Goal: Communication & Community: Ask a question

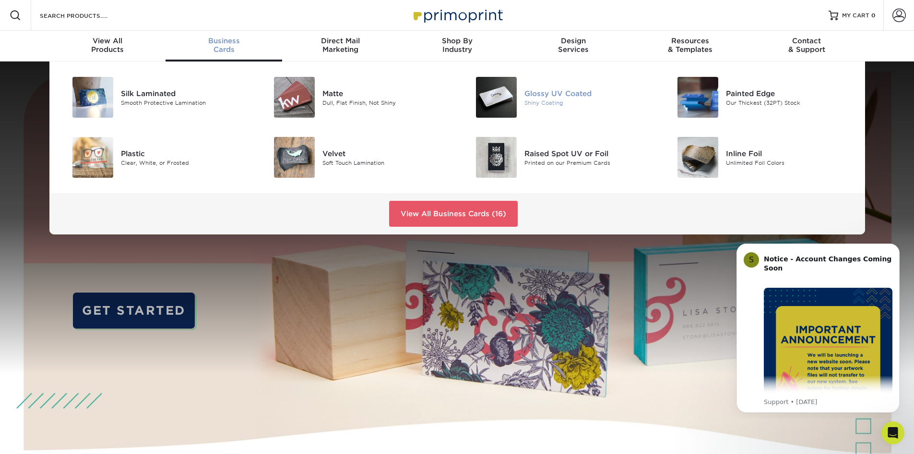
click at [557, 96] on div "Glossy UV Coated" at bounding box center [588, 93] width 127 height 11
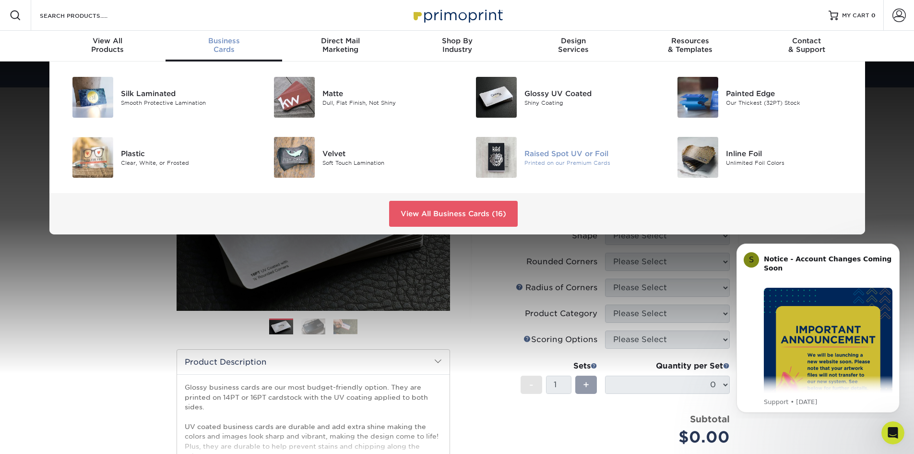
click at [574, 157] on div "Raised Spot UV or Foil" at bounding box center [588, 153] width 127 height 11
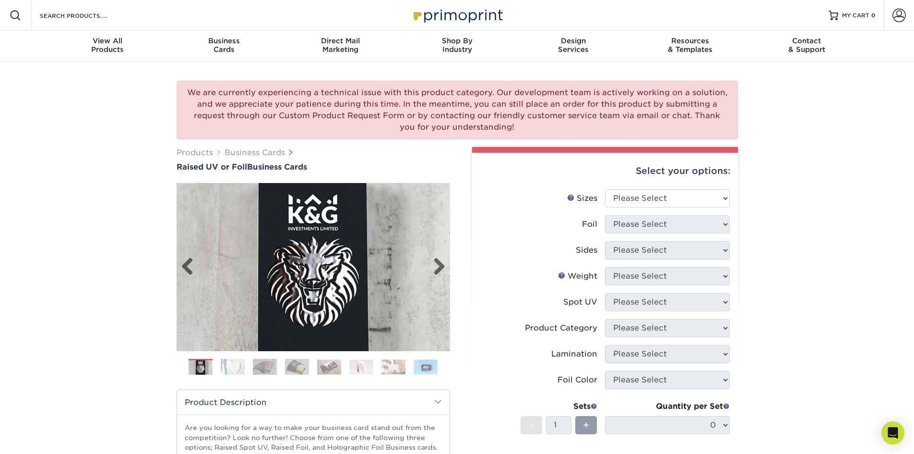
click at [322, 368] on div "Previous" at bounding box center [314, 282] width 274 height 199
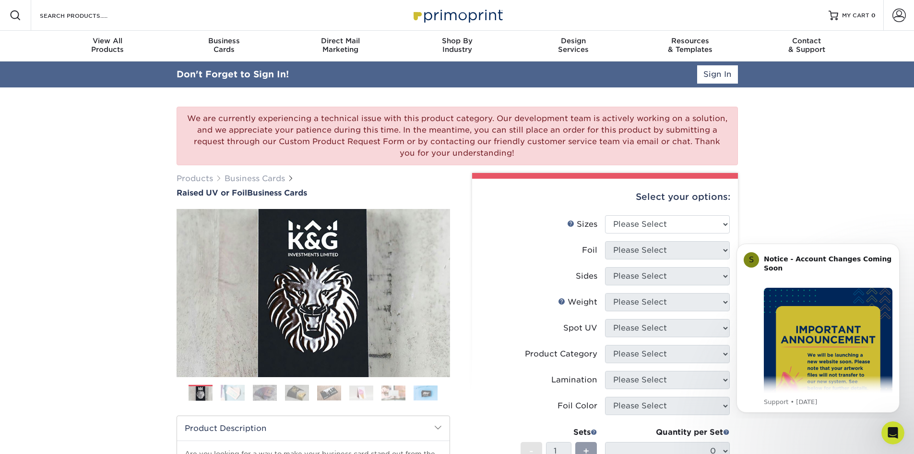
click at [338, 393] on img at bounding box center [329, 392] width 24 height 15
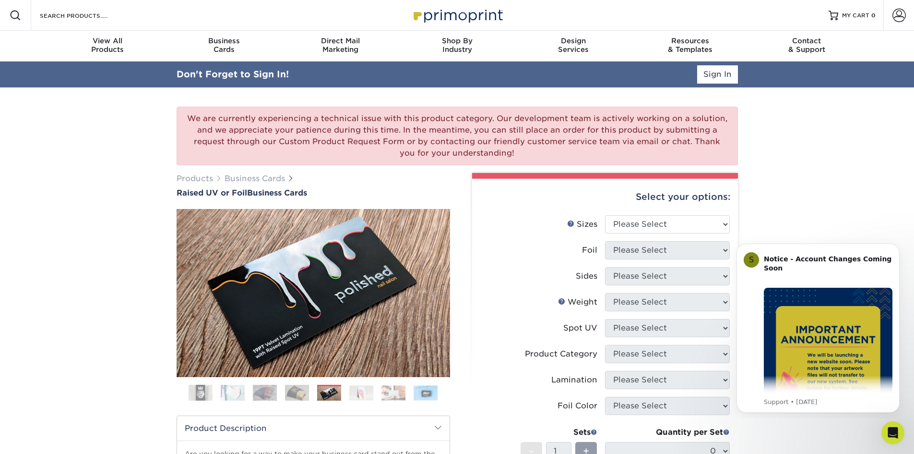
click at [369, 394] on img at bounding box center [361, 392] width 24 height 15
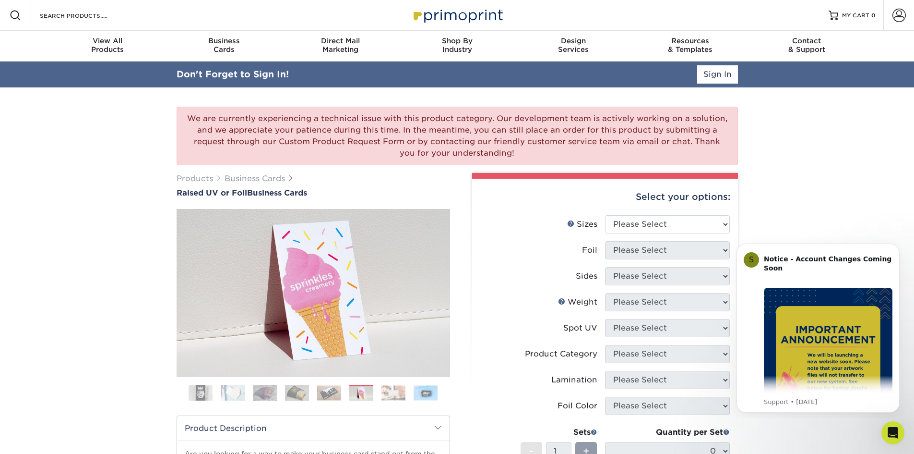
click at [405, 395] on img at bounding box center [394, 392] width 24 height 15
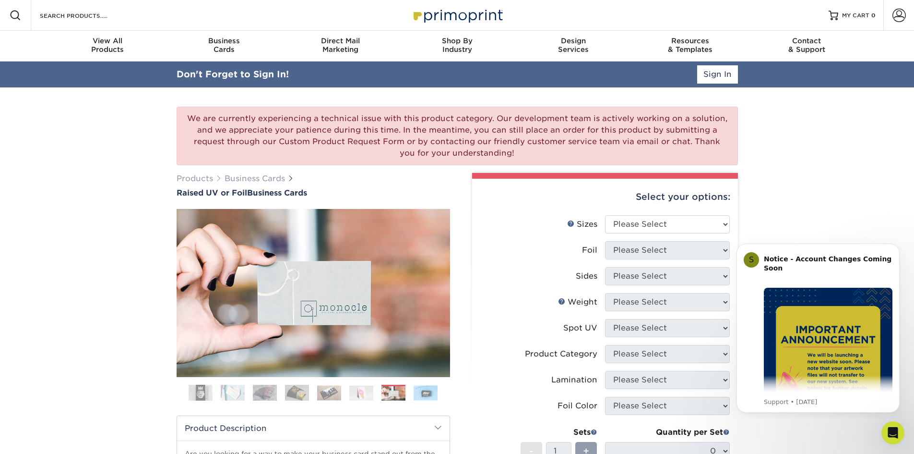
click at [417, 394] on img at bounding box center [426, 392] width 24 height 15
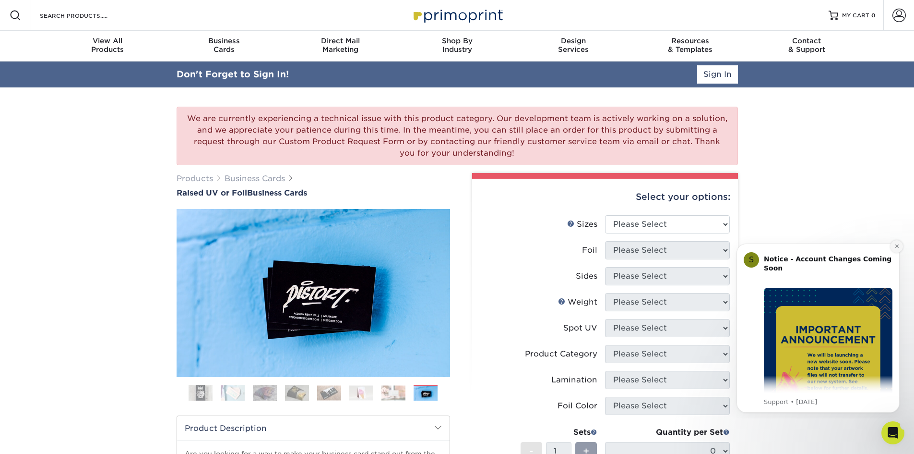
drag, startPoint x: 897, startPoint y: 246, endPoint x: 1624, endPoint y: 481, distance: 764.2
click at [897, 246] on icon "Dismiss notification" at bounding box center [896, 245] width 3 height 3
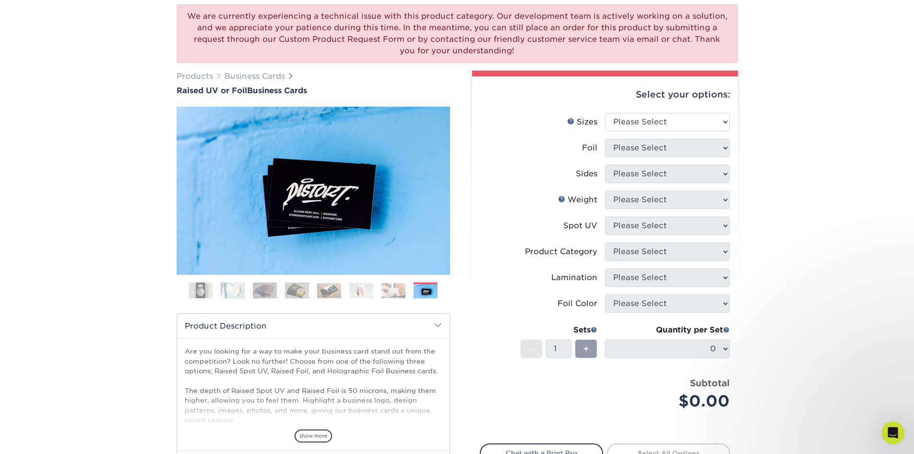
scroll to position [70, 0]
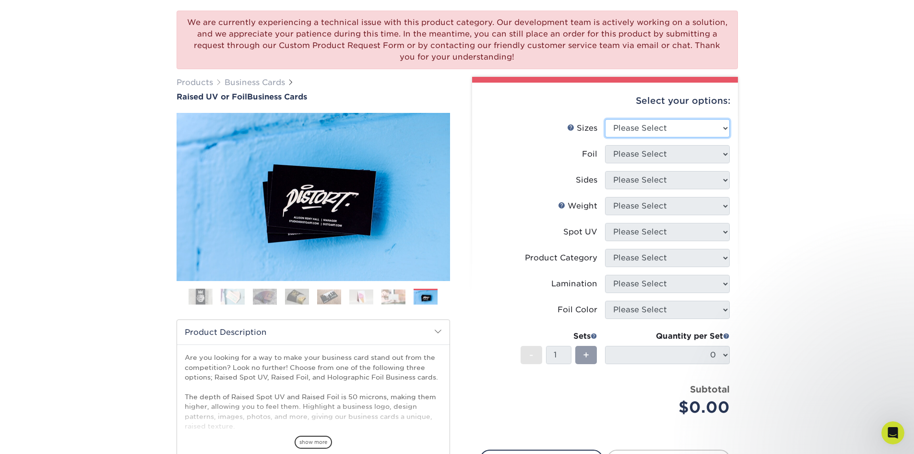
click at [688, 131] on select "Please Select 2" x 3.5" - Standard" at bounding box center [667, 128] width 125 height 18
select select "2.00x3.50"
click at [605, 119] on select "Please Select 2" x 3.5" - Standard" at bounding box center [667, 128] width 125 height 18
click at [689, 151] on select "Please Select No Yes" at bounding box center [667, 154] width 125 height 18
select select "0"
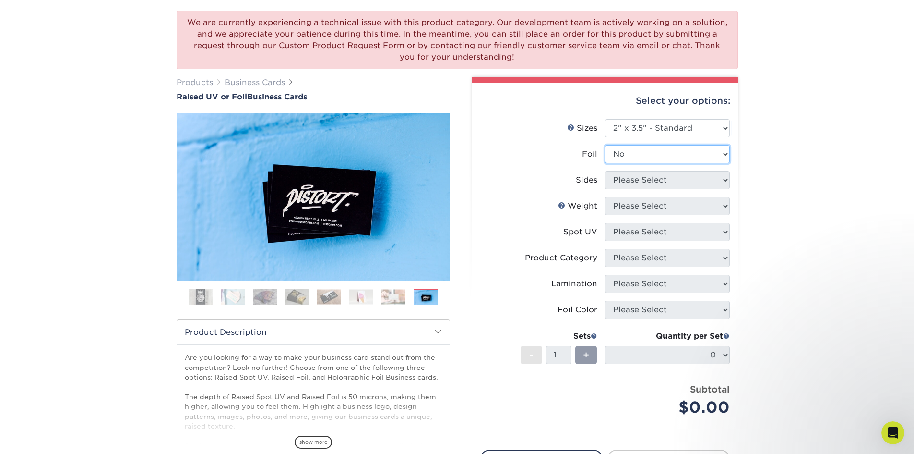
click at [605, 145] on select "Please Select No Yes" at bounding box center [667, 154] width 125 height 18
click at [707, 179] on select "Please Select Print Both Sides Print Front Only" at bounding box center [667, 180] width 125 height 18
select select "13abbda7-1d64-4f25-8bb2-c179b224825d"
click at [605, 171] on select "Please Select Print Both Sides Print Front Only" at bounding box center [667, 180] width 125 height 18
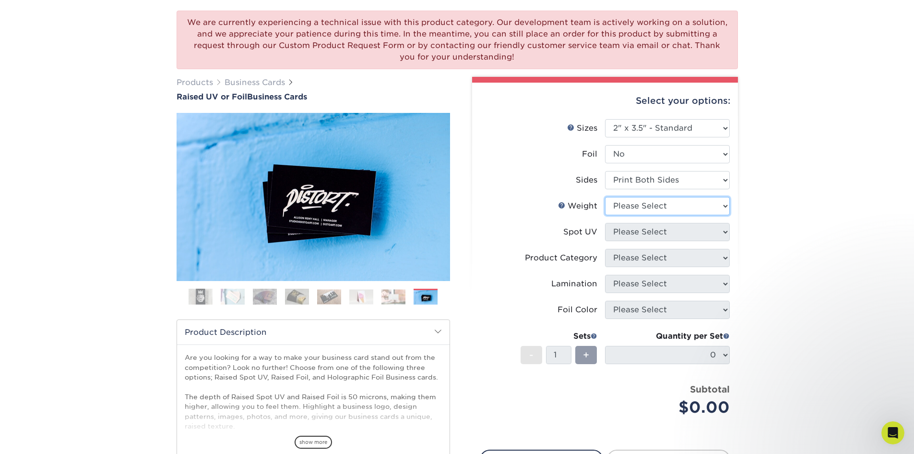
click at [692, 207] on select "Please Select 16PT" at bounding box center [667, 206] width 125 height 18
select select "16PT"
click at [605, 197] on select "Please Select 16PT" at bounding box center [667, 206] width 125 height 18
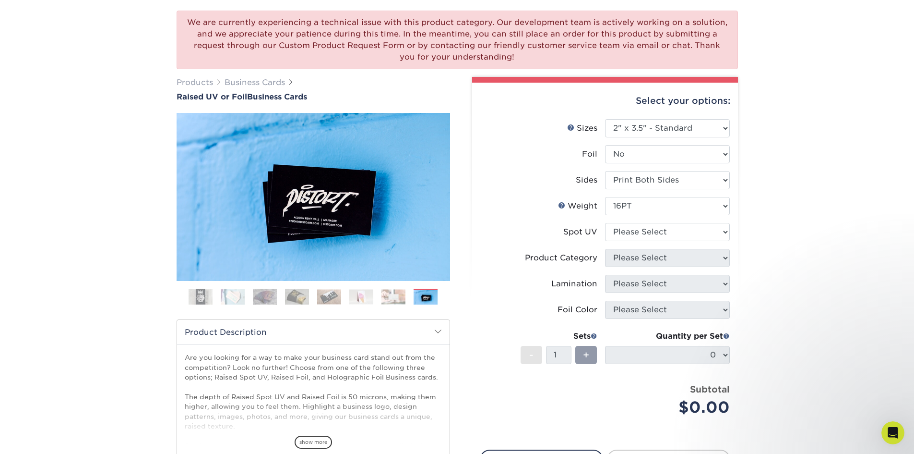
click at [807, 225] on div "We are currently experiencing a technical issue with this product category. Our…" at bounding box center [457, 280] width 914 height 579
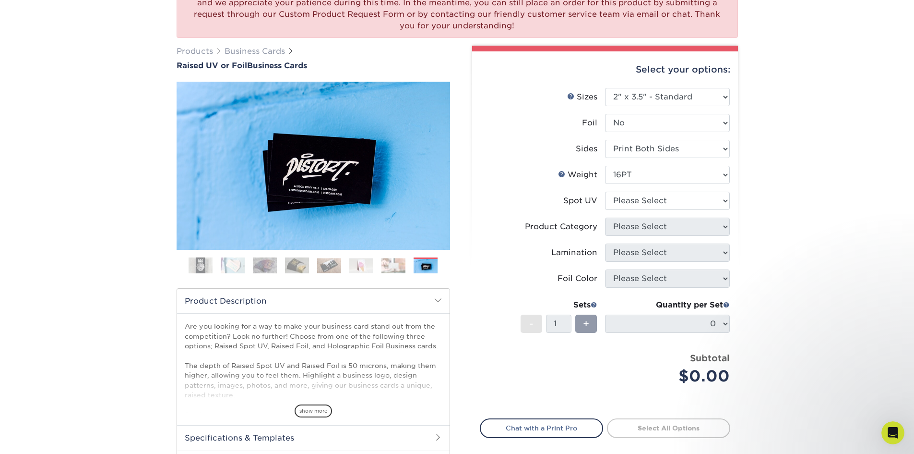
scroll to position [118, 0]
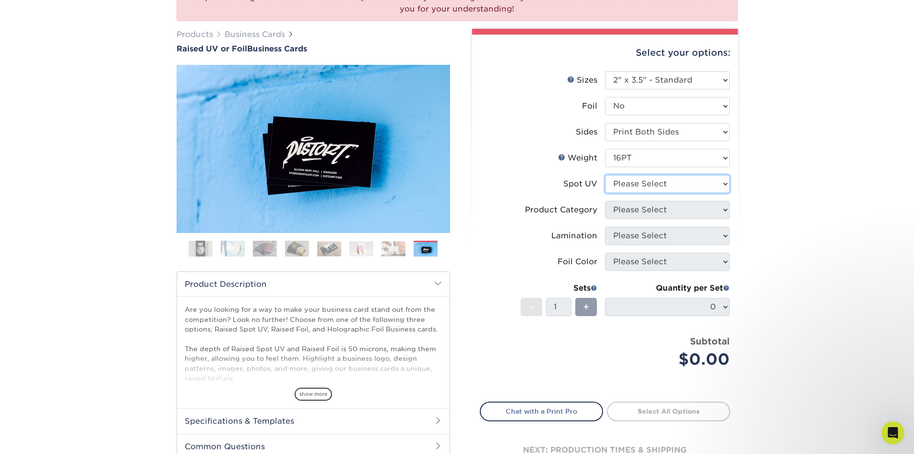
click at [706, 182] on select "Please Select No Spot UV Front Only" at bounding box center [667, 184] width 125 height 18
select select "1"
click at [605, 175] on select "Please Select No Spot UV Front Only" at bounding box center [667, 184] width 125 height 18
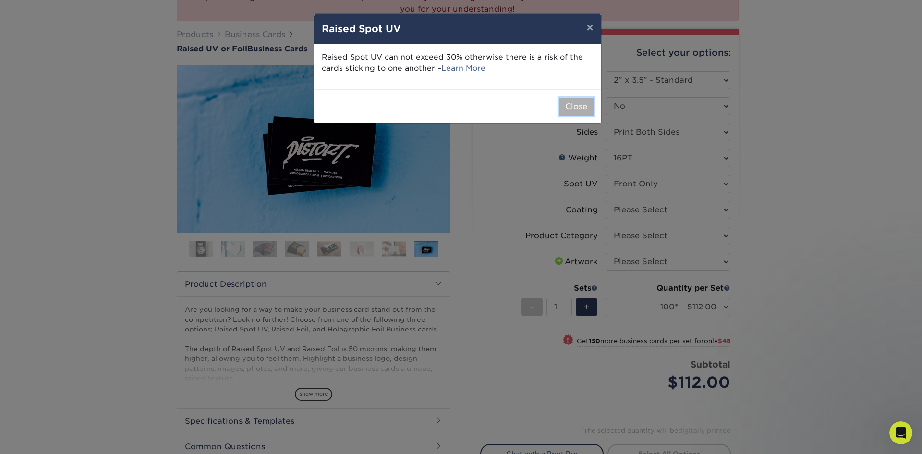
click at [577, 102] on button "Close" at bounding box center [576, 106] width 35 height 18
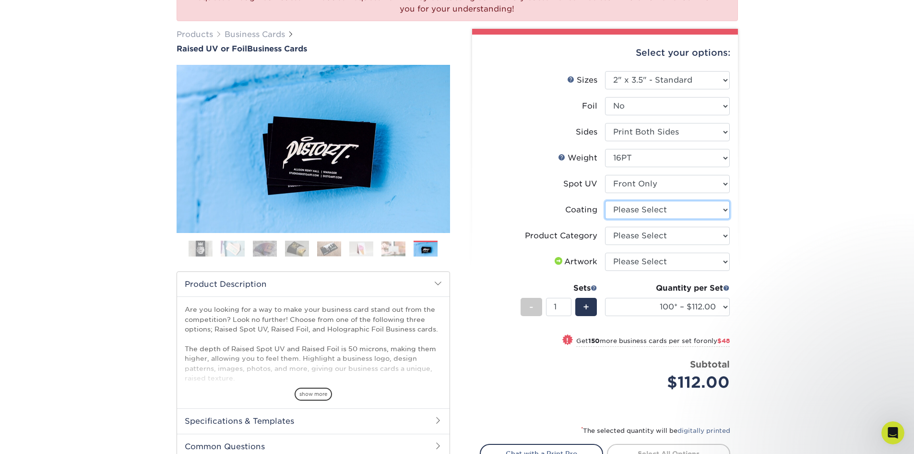
click at [662, 213] on select at bounding box center [667, 210] width 125 height 18
select select "3e7618de-abca-4bda-9f97-8b9129e913d8"
click at [605, 201] on select at bounding box center [667, 210] width 125 height 18
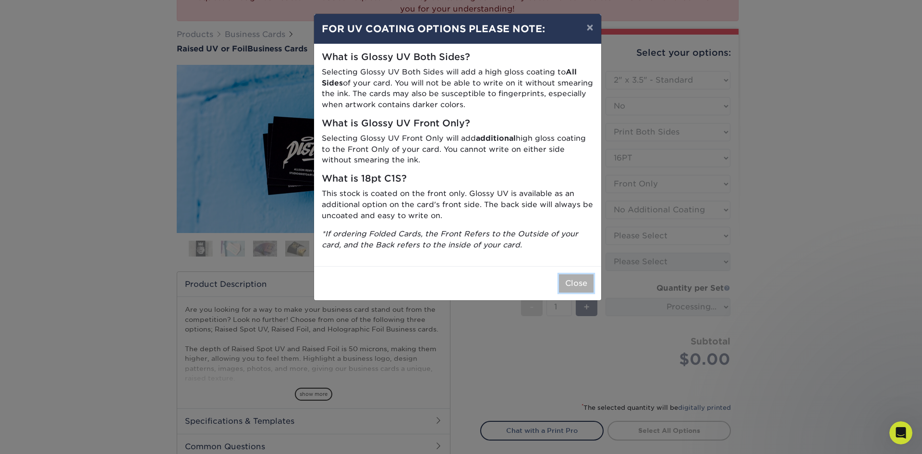
click at [576, 281] on button "Close" at bounding box center [576, 283] width 35 height 18
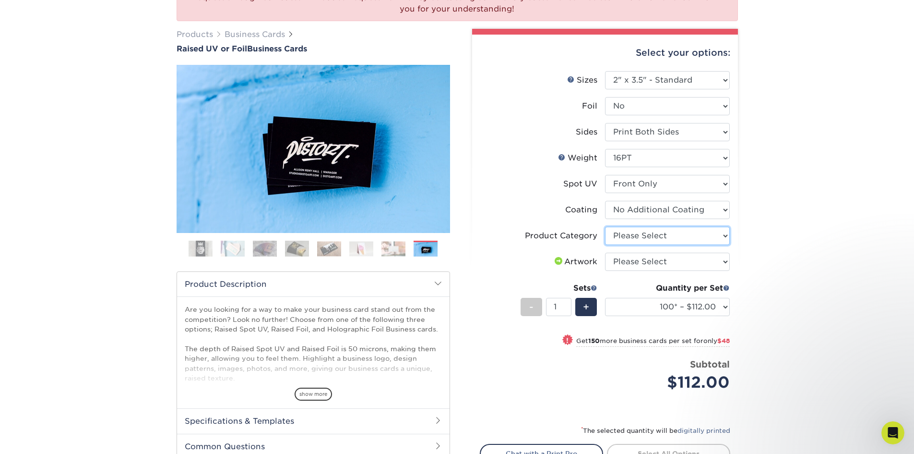
click at [674, 235] on select "Please Select Business Cards" at bounding box center [667, 236] width 125 height 18
select select "3b5148f1-0588-4f88-a218-97bcfdce65c1"
click at [605, 227] on select "Please Select Business Cards" at bounding box center [667, 236] width 125 height 18
click at [692, 252] on li "Product Category Please Select Business Cards" at bounding box center [605, 240] width 250 height 26
click at [694, 258] on select "Please Select I will upload files I need a design - $100" at bounding box center [667, 261] width 125 height 18
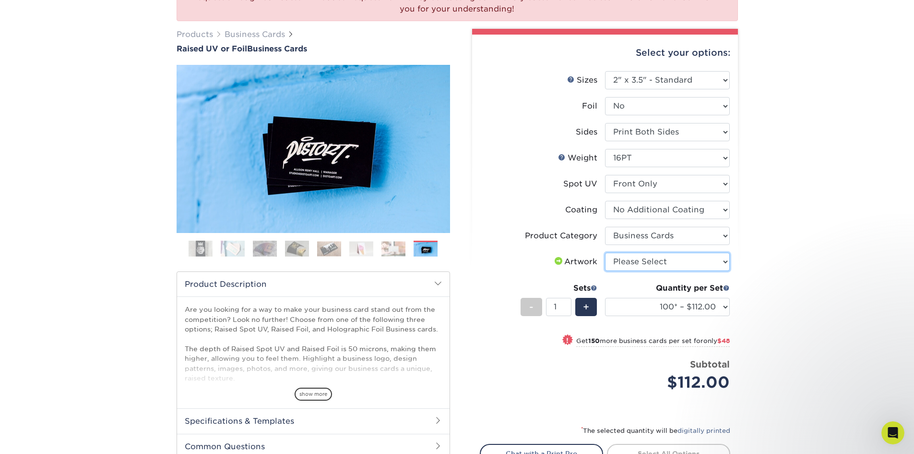
select select "upload"
click at [605, 252] on select "Please Select I will upload files I need a design - $100" at bounding box center [667, 261] width 125 height 18
click at [769, 265] on div "We are currently experiencing a technical issue with this product category. Our…" at bounding box center [457, 249] width 914 height 612
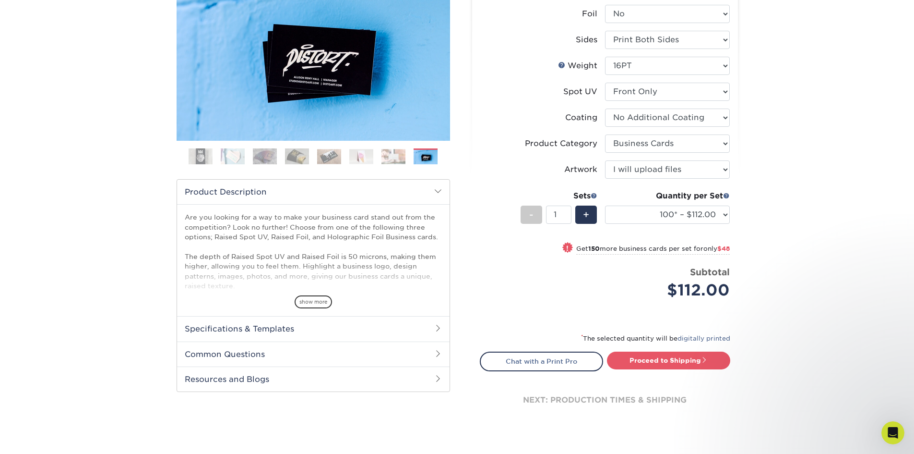
scroll to position [214, 0]
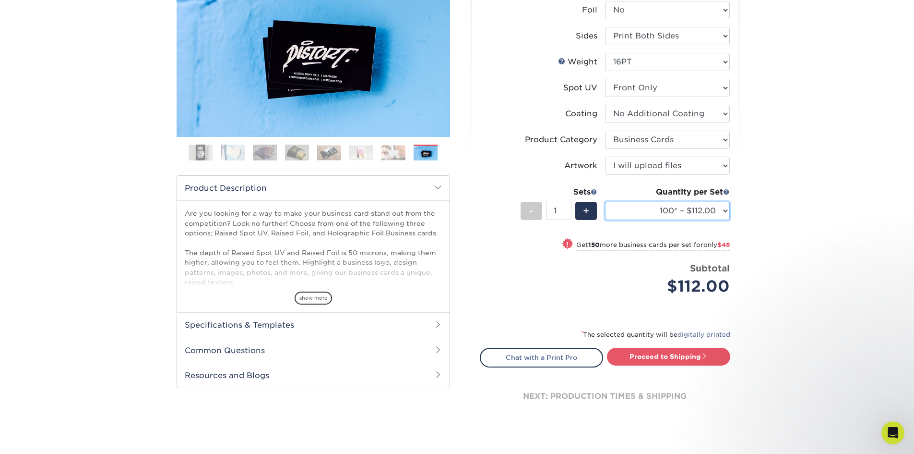
click at [719, 205] on select "100* – $112.00 250* – $160.00 500* – $216.00" at bounding box center [667, 211] width 125 height 18
select select "250* – $160.00"
click at [605, 202] on select "100* – $112.00 250* – $160.00 500* – $216.00" at bounding box center [667, 211] width 125 height 18
click at [786, 231] on div "We are currently experiencing a technical issue with this product category. Our…" at bounding box center [457, 153] width 914 height 612
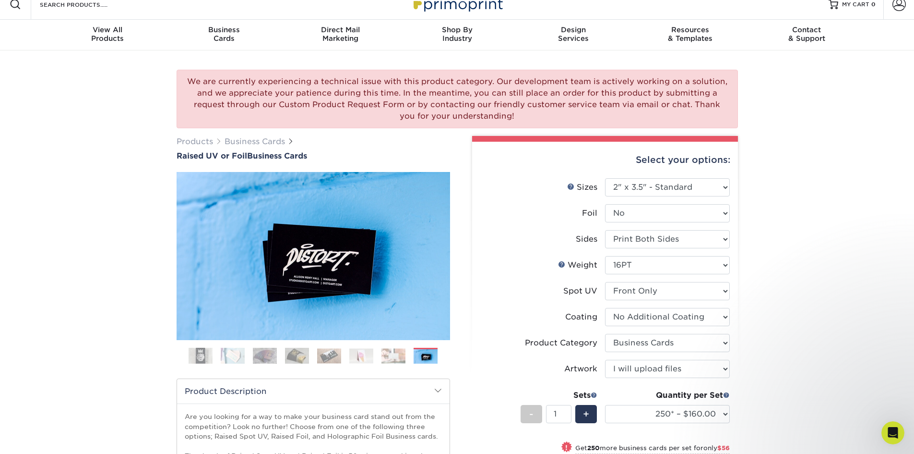
scroll to position [0, 0]
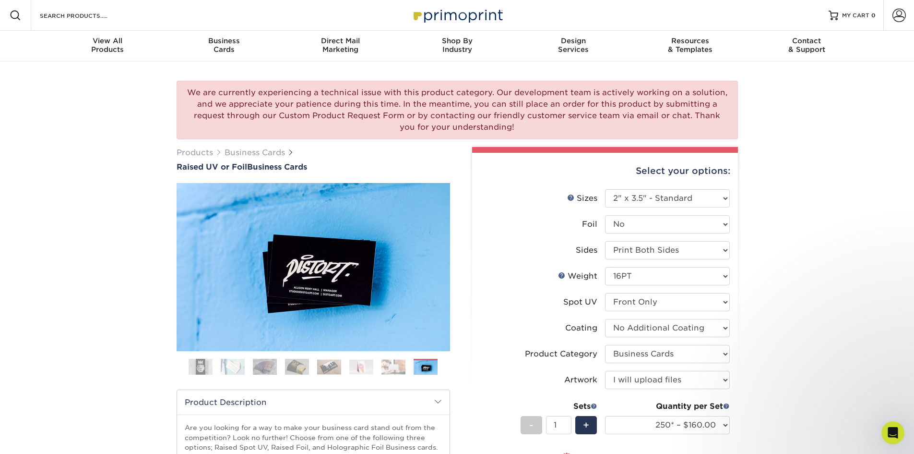
click at [831, 176] on div "We are currently experiencing a technical issue with this product category. Our…" at bounding box center [457, 367] width 914 height 612
click at [781, 356] on div "We are currently experiencing a technical issue with this product category. Our…" at bounding box center [457, 367] width 914 height 612
click at [803, 273] on div "We are currently experiencing a technical issue with this product category. Our…" at bounding box center [457, 367] width 914 height 612
click at [830, 285] on div "We are currently experiencing a technical issue with this product category. Our…" at bounding box center [457, 367] width 914 height 612
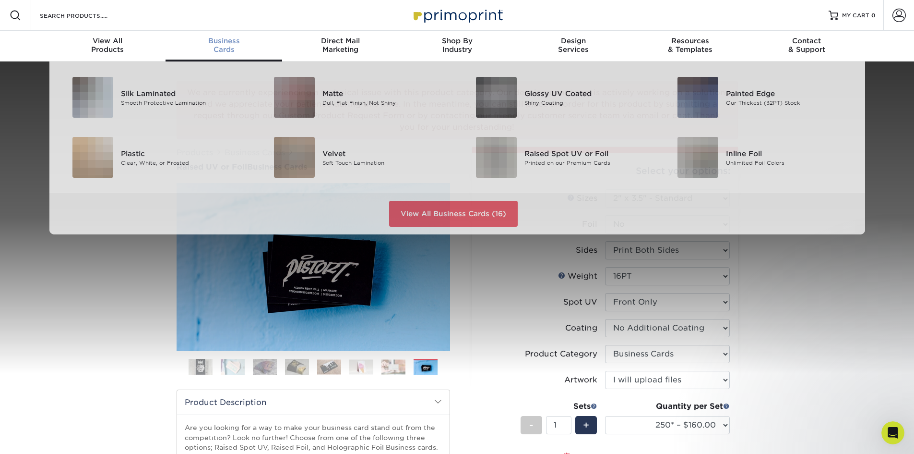
click at [223, 41] on span "Business" at bounding box center [224, 40] width 117 height 9
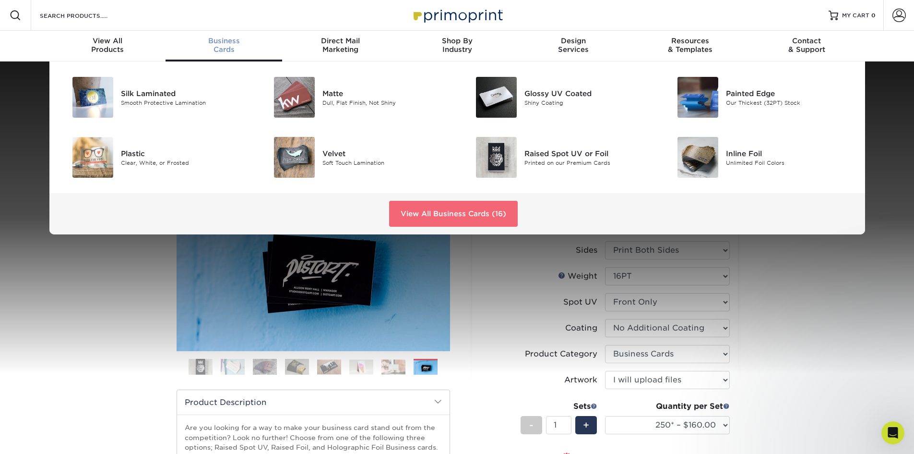
click at [480, 220] on link "View All Business Cards (16)" at bounding box center [453, 214] width 129 height 26
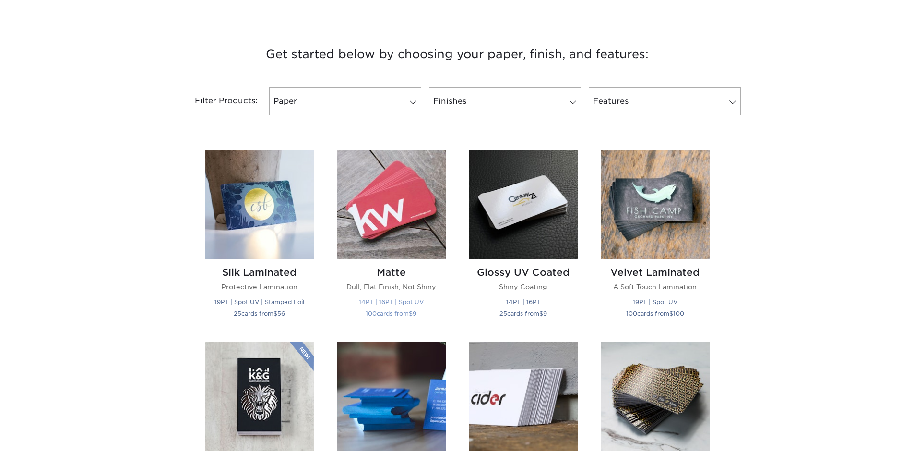
scroll to position [336, 0]
click at [376, 94] on link "Paper" at bounding box center [345, 101] width 152 height 28
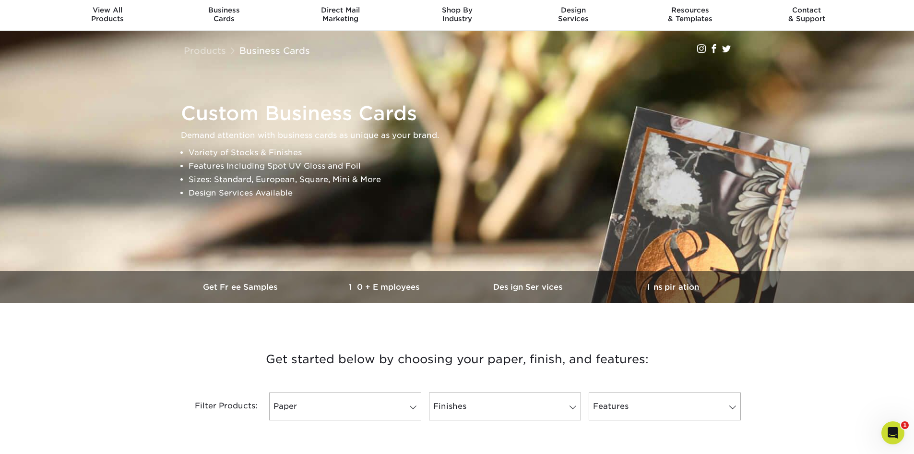
scroll to position [0, 0]
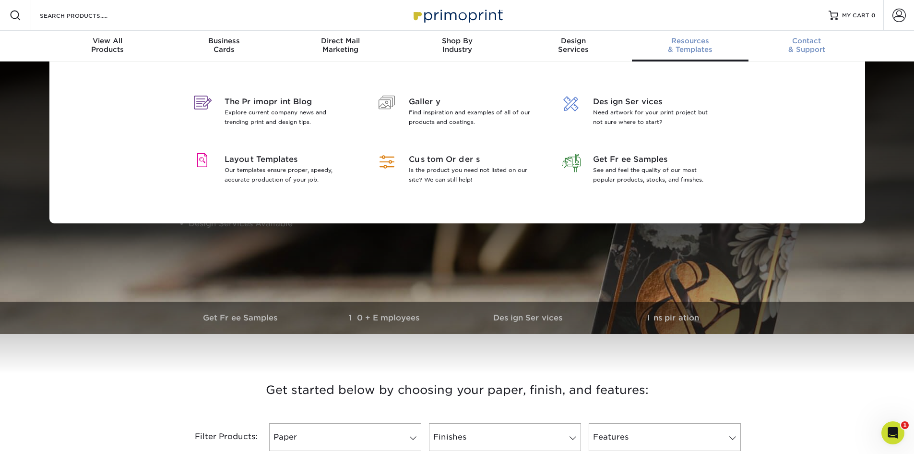
click at [818, 46] on div "Contact & Support" at bounding box center [807, 44] width 117 height 17
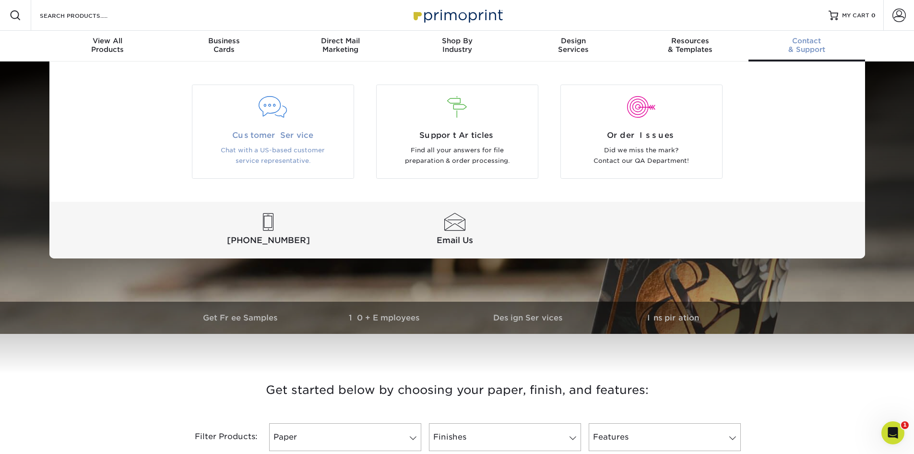
click at [325, 143] on div "Customer Service Chat with a US-based customer service representative." at bounding box center [272, 148] width 161 height 37
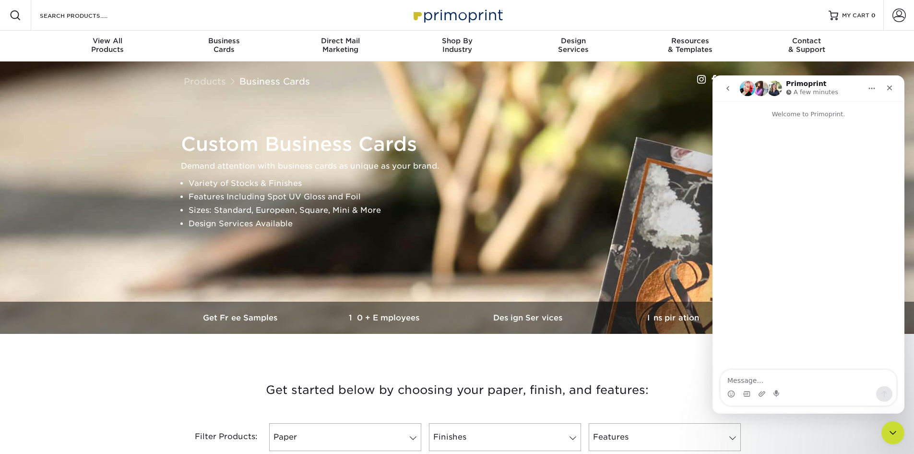
click at [763, 381] on textarea "Message…" at bounding box center [809, 378] width 176 height 16
type textarea "Hi! Is it possible to get a quote for a custom business card"
click at [893, 84] on icon "Close" at bounding box center [890, 88] width 8 height 8
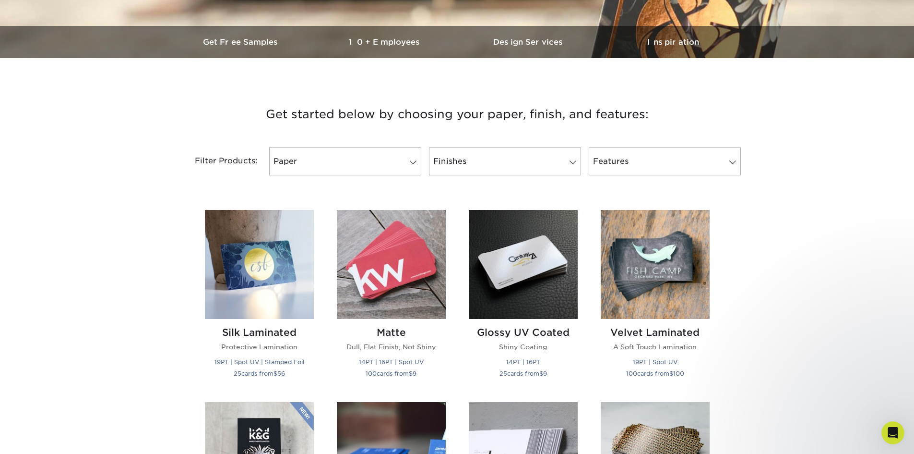
scroll to position [288, 0]
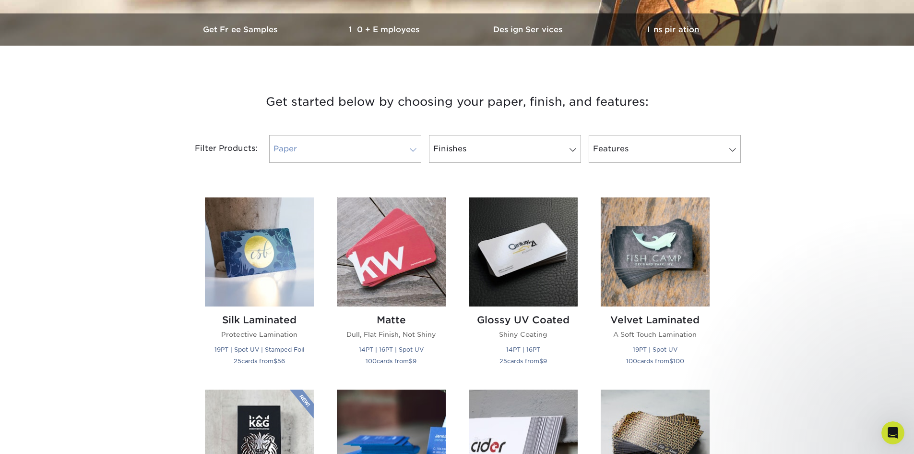
click at [383, 142] on link "Paper" at bounding box center [345, 149] width 152 height 28
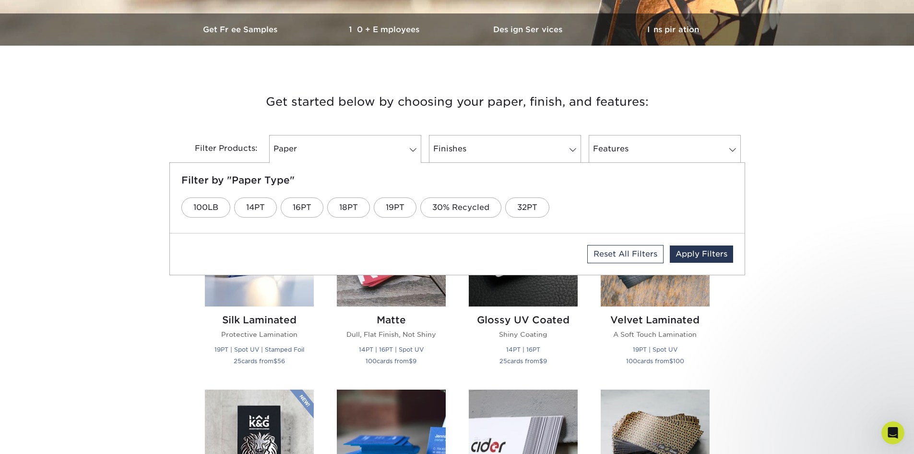
click at [192, 125] on div "Filter Products: Paper Filter by "Paper Type" 100LB 14PT 16PT 18PT 19PT 30% Rec…" at bounding box center [457, 154] width 576 height 62
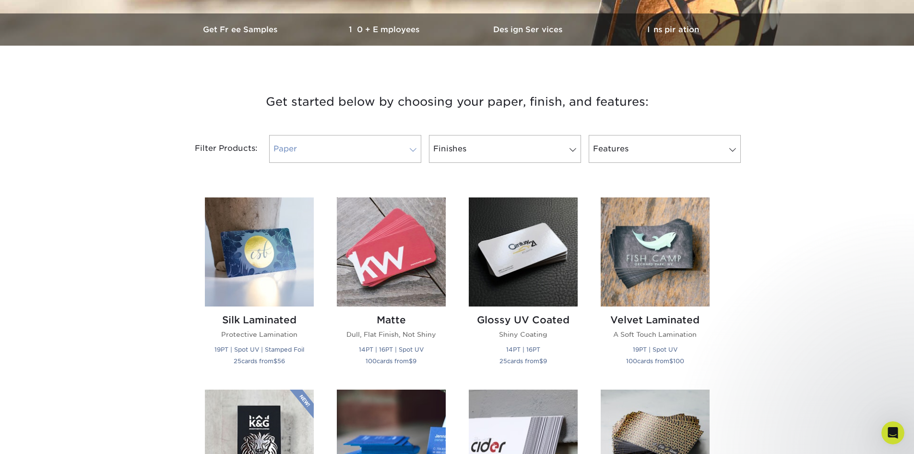
click at [374, 143] on link "Paper" at bounding box center [345, 149] width 152 height 28
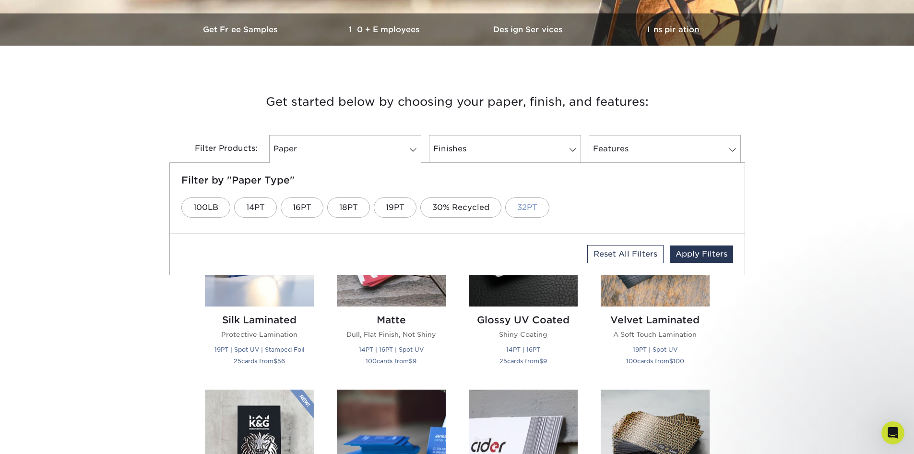
click at [541, 209] on link "32PT" at bounding box center [527, 207] width 44 height 20
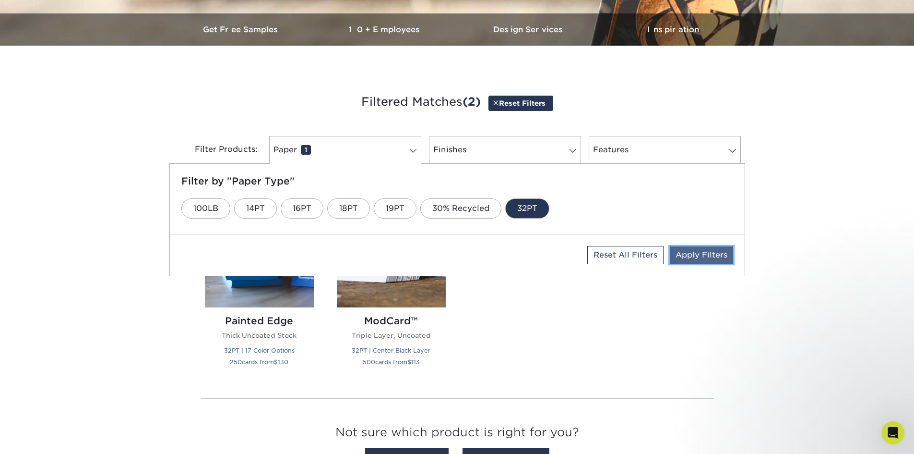
click at [697, 260] on link "Apply Filters" at bounding box center [701, 254] width 63 height 17
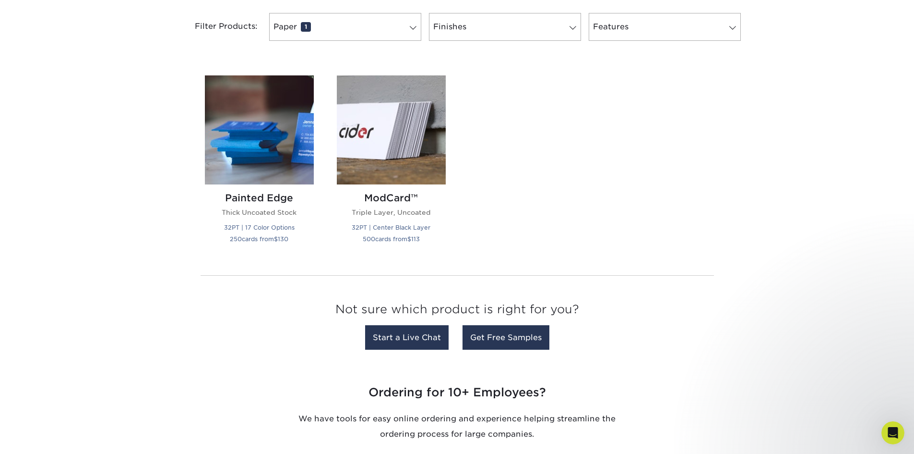
scroll to position [432, 0]
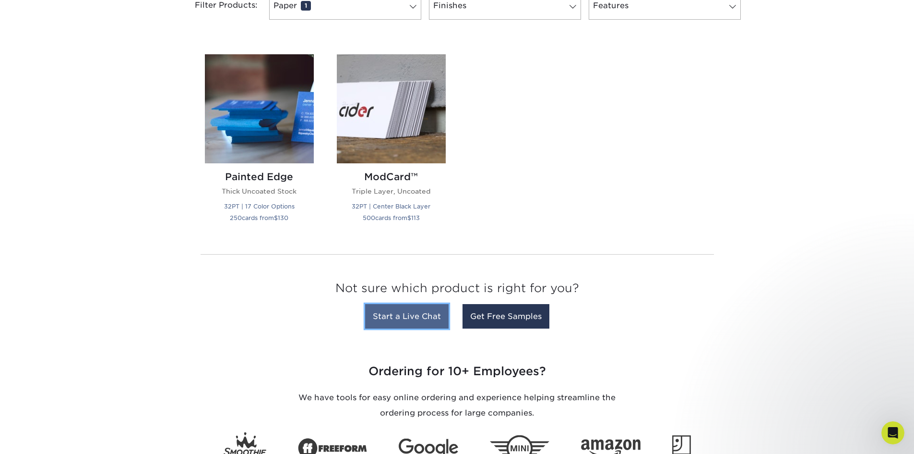
click at [425, 316] on link "Start a Live Chat" at bounding box center [407, 316] width 84 height 24
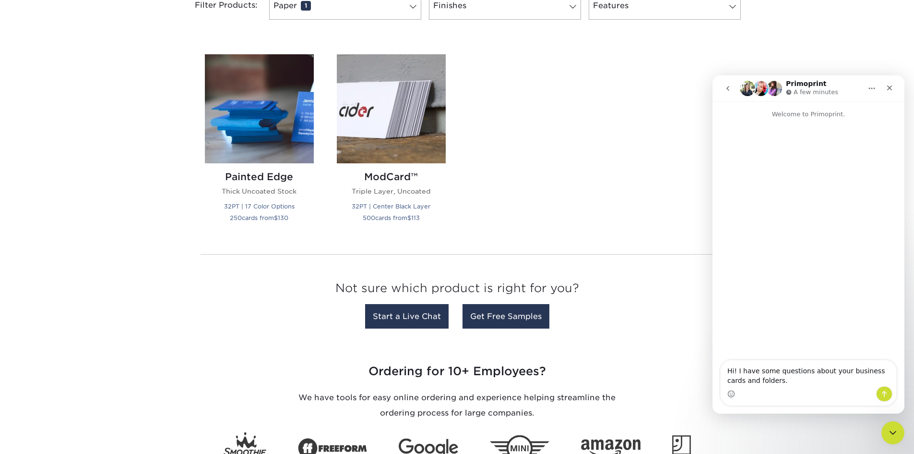
type textarea "Hi! I have some questions about your business cards and folders."
click at [881, 395] on icon "Send a message…" at bounding box center [885, 394] width 8 height 8
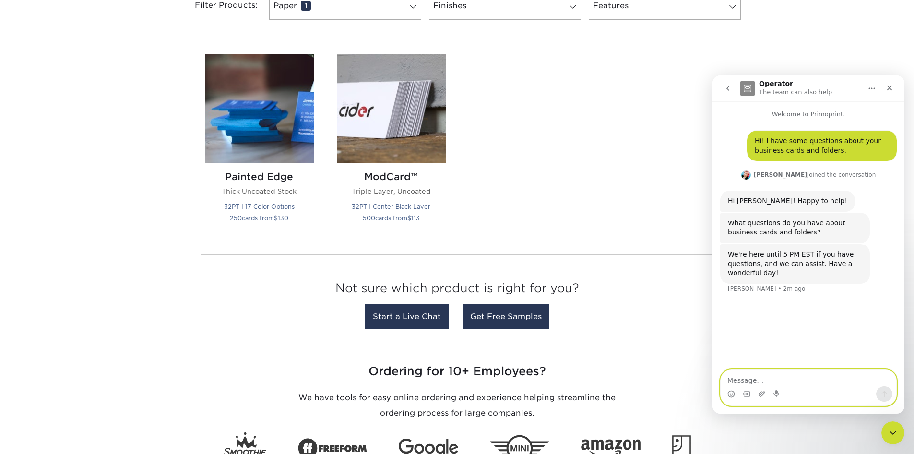
click at [808, 372] on textarea "Message…" at bounding box center [809, 378] width 176 height 16
type textarea "Hi I am so sorry I got distracted!"
click at [800, 381] on textarea "We are looking" at bounding box center [809, 378] width 176 height 16
click at [799, 379] on textarea "We are looking" at bounding box center [809, 378] width 176 height 16
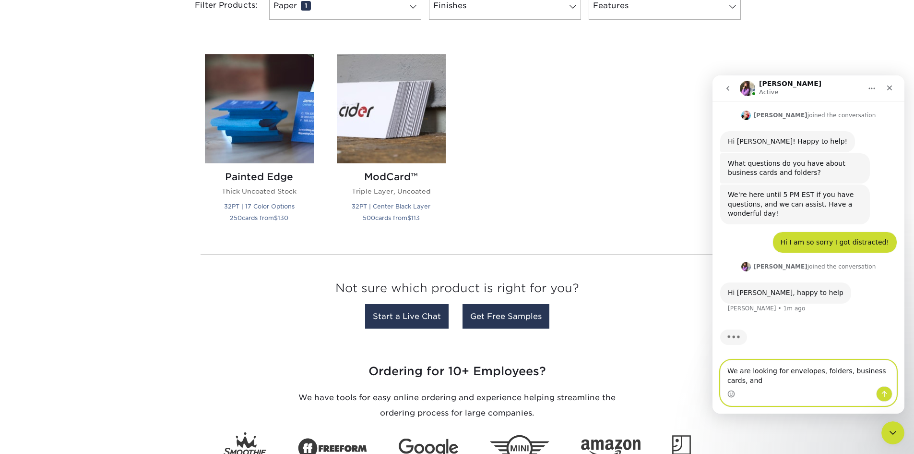
scroll to position [60, 0]
click at [780, 378] on textarea "We are looking for envelopes, folders, business cards, and" at bounding box center [809, 373] width 176 height 26
click at [767, 380] on textarea "We are looking for envelopes, folders, business cards, and" at bounding box center [809, 373] width 176 height 26
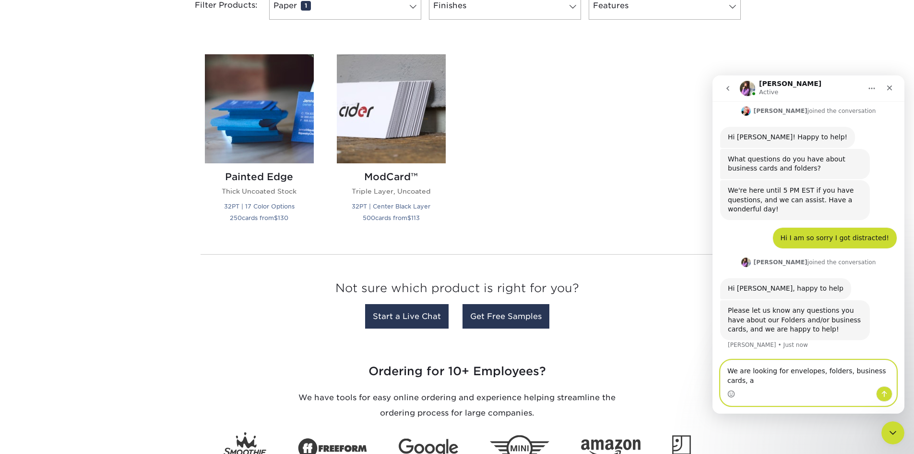
scroll to position [54, 0]
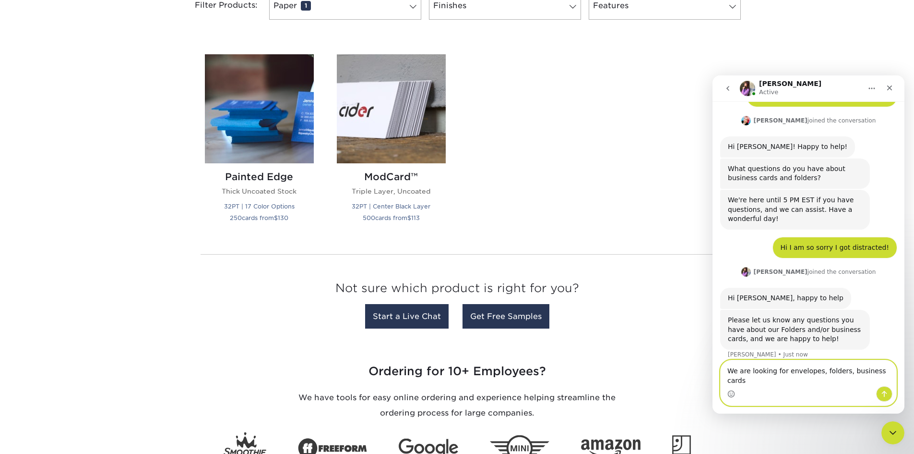
drag, startPoint x: 841, startPoint y: 382, endPoint x: 1620, endPoint y: 469, distance: 783.9
click at [841, 382] on textarea "We are looking for envelopes, folders, business cards" at bounding box center [809, 373] width 176 height 26
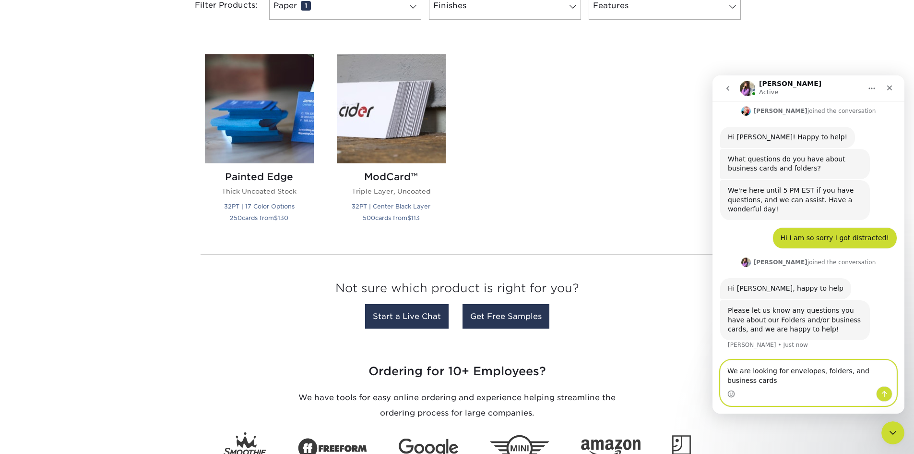
click at [753, 379] on textarea "We are looking for envelopes, folders, and business cards" at bounding box center [809, 373] width 176 height 26
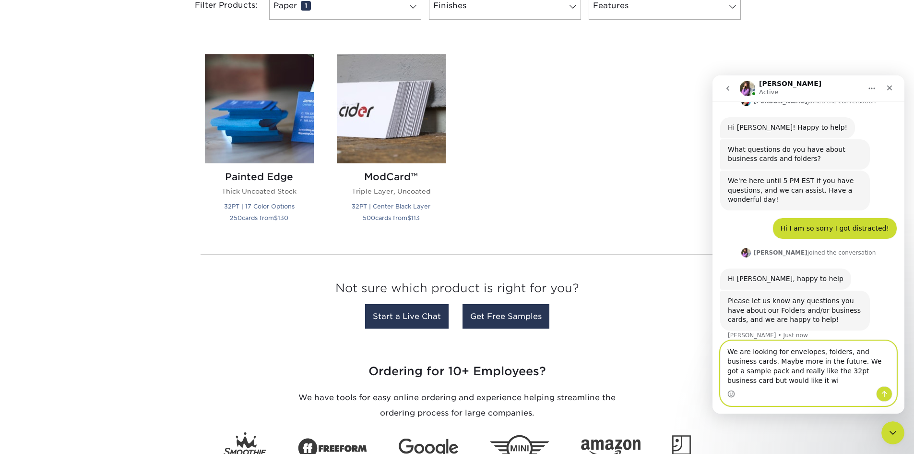
scroll to position [83, 0]
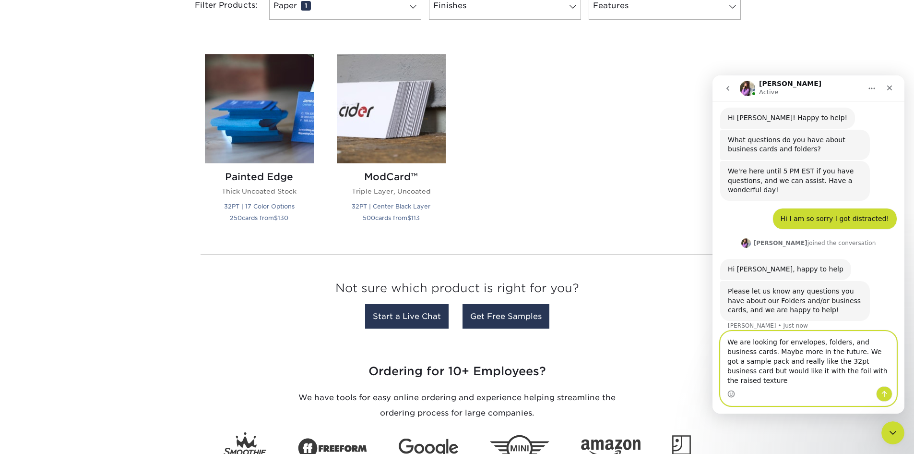
type textarea "We are looking for envelopes, folders, and business cards. Maybe more in the fu…"
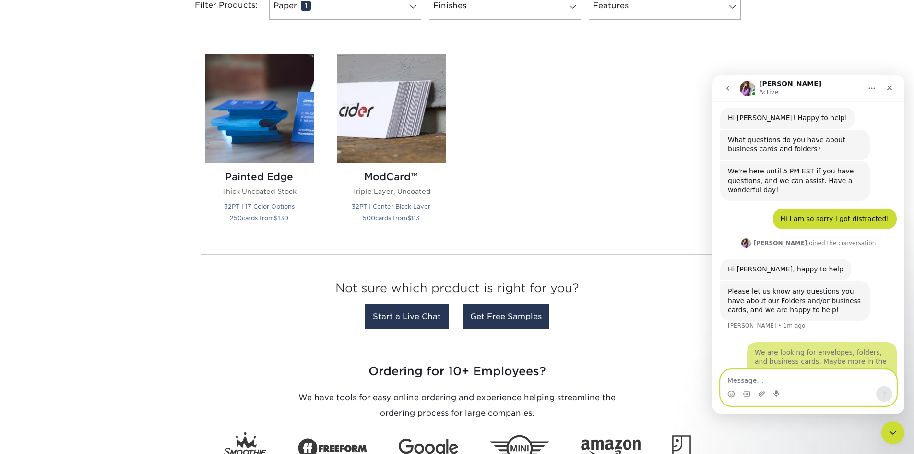
scroll to position [120, 0]
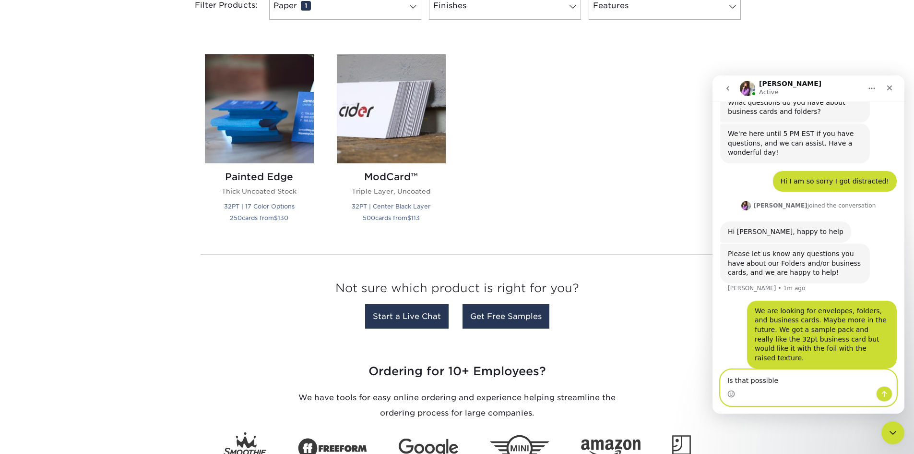
type textarea "Is that possible?"
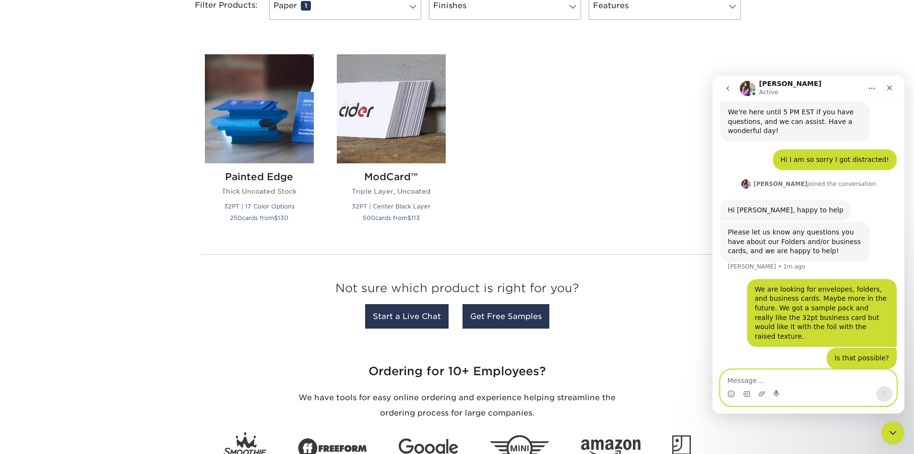
scroll to position [179, 0]
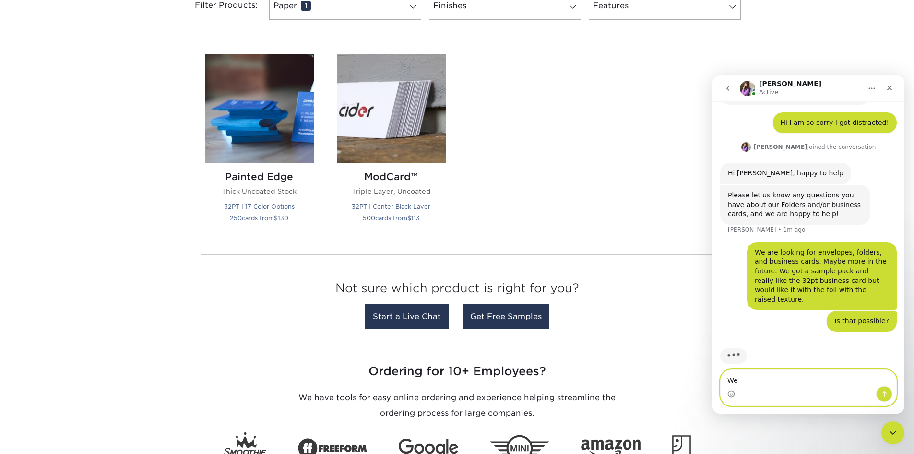
type textarea "W"
click at [765, 373] on textarea "Message…" at bounding box center [809, 378] width 176 height 16
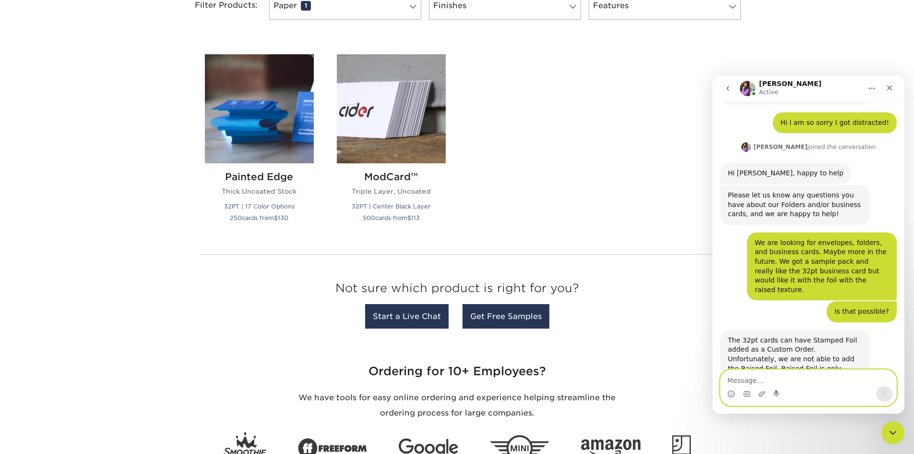
scroll to position [199, 0]
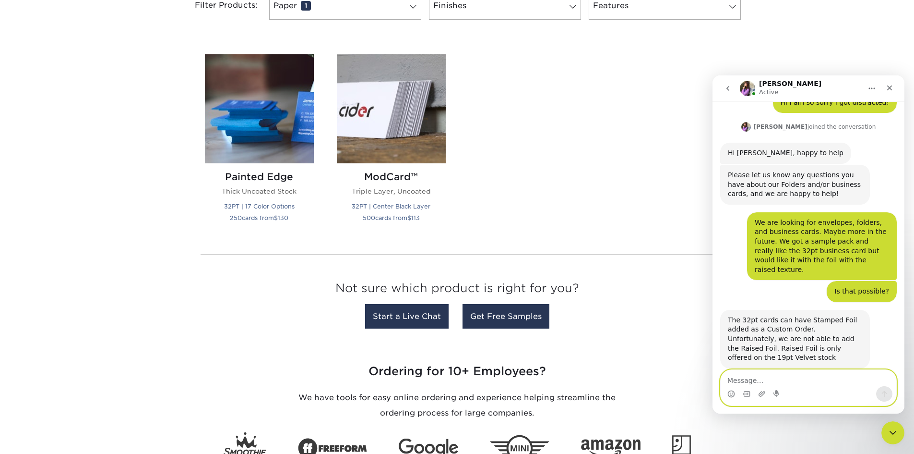
click at [766, 376] on textarea "Message…" at bounding box center [809, 378] width 176 height 16
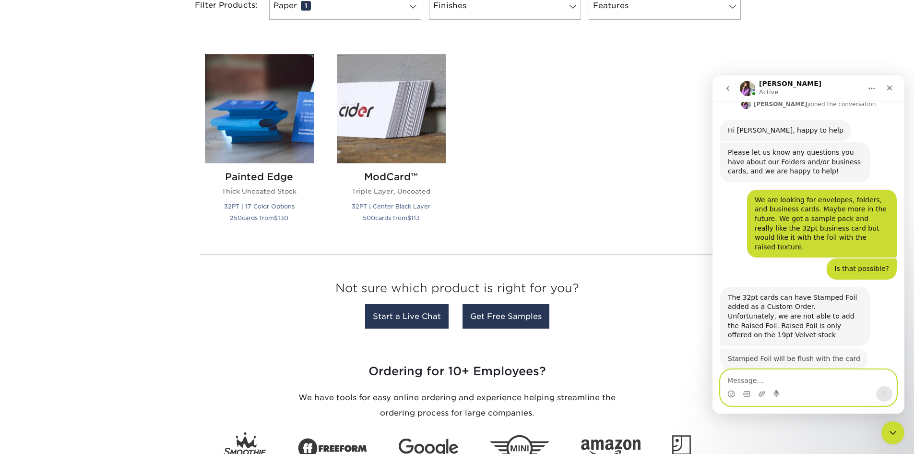
scroll to position [221, 0]
click at [748, 380] on textarea "Message…" at bounding box center [809, 378] width 176 height 16
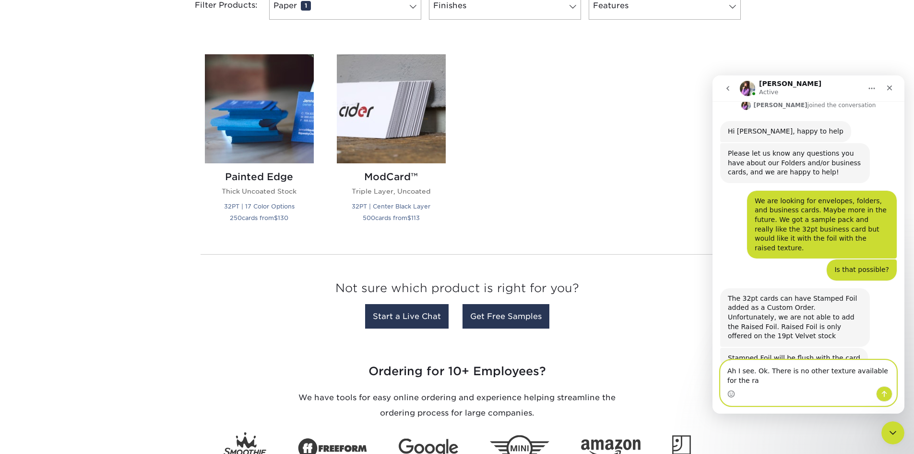
scroll to position [230, 0]
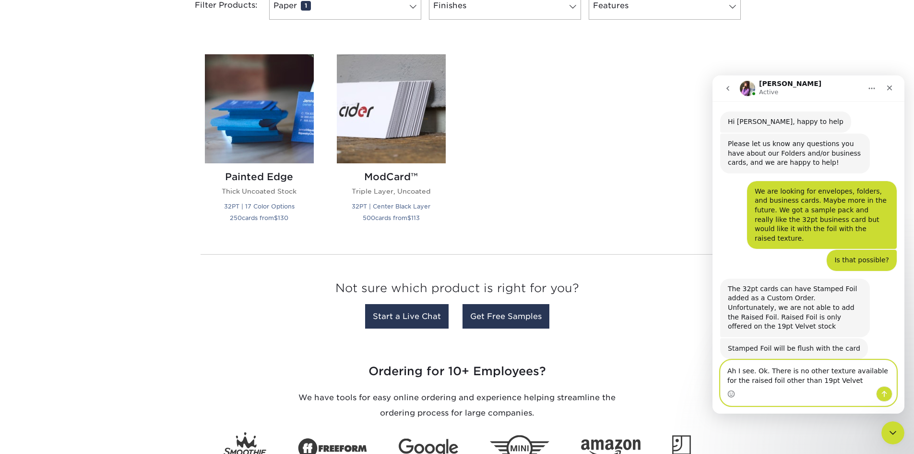
type textarea "Ah I see. Ok. There is no other texture available for the raised foil other tha…"
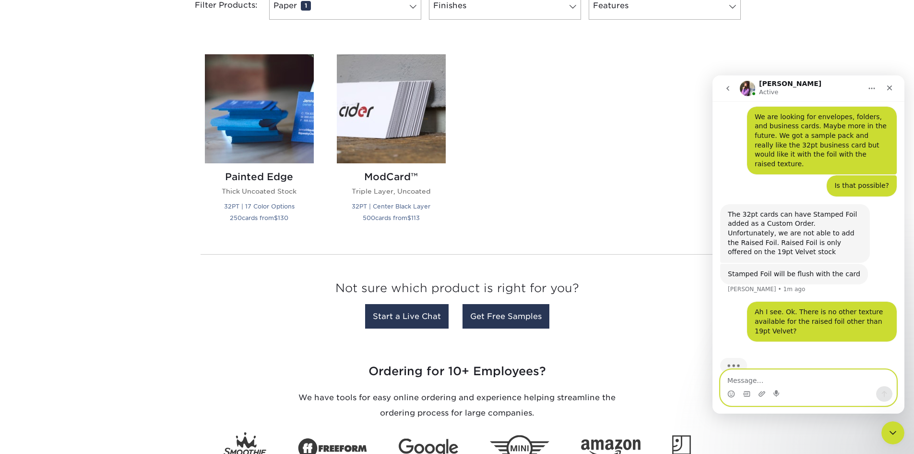
scroll to position [305, 0]
click at [779, 377] on textarea "Message…" at bounding box center [809, 378] width 176 height 16
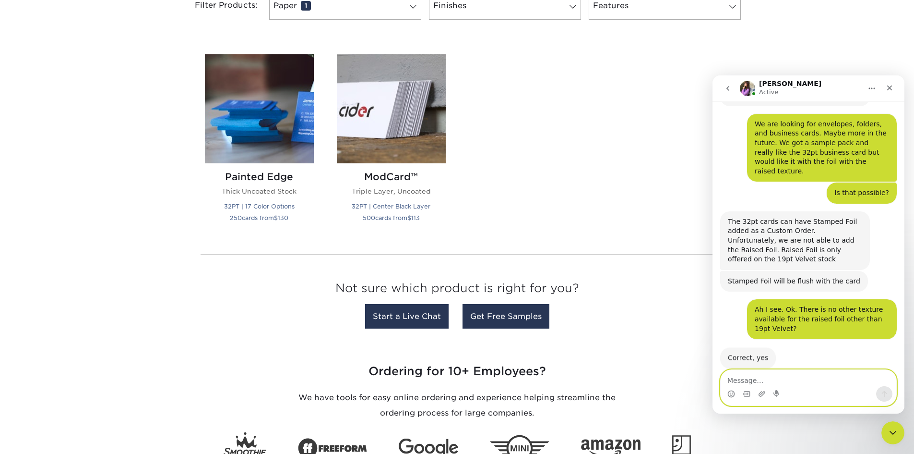
scroll to position [297, 0]
type textarea "Ok. Is raised foil possible on the uncoated linen folders?"
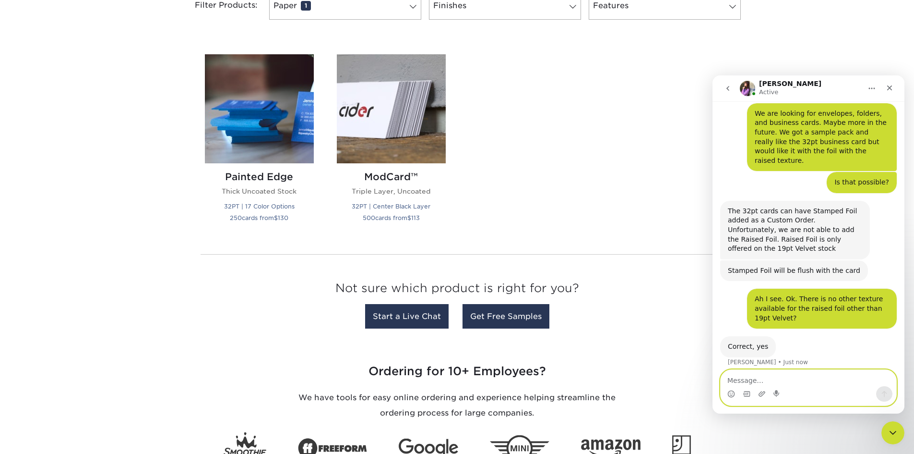
scroll to position [335, 0]
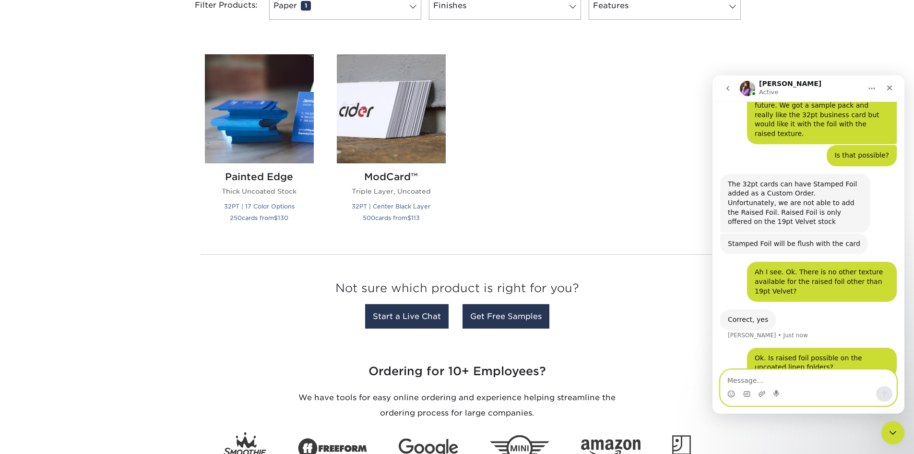
click at [780, 379] on textarea "Message…" at bounding box center [809, 378] width 176 height 16
click at [791, 380] on textarea "Message…" at bounding box center [809, 378] width 176 height 16
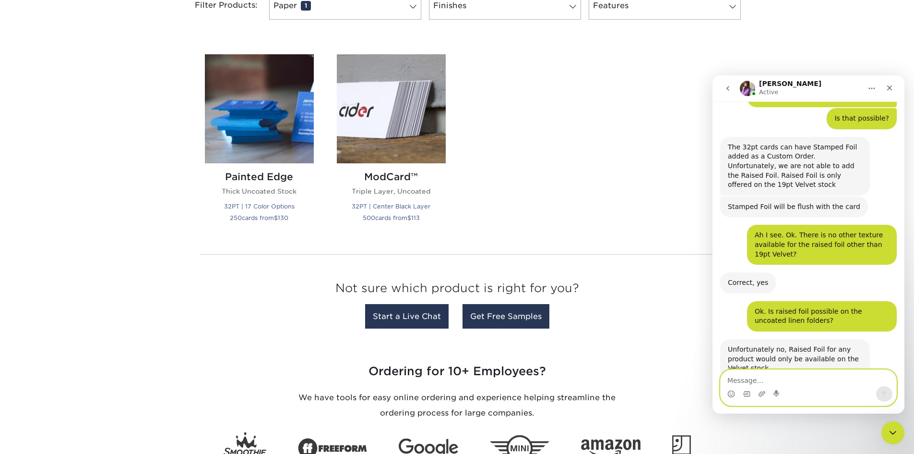
scroll to position [373, 0]
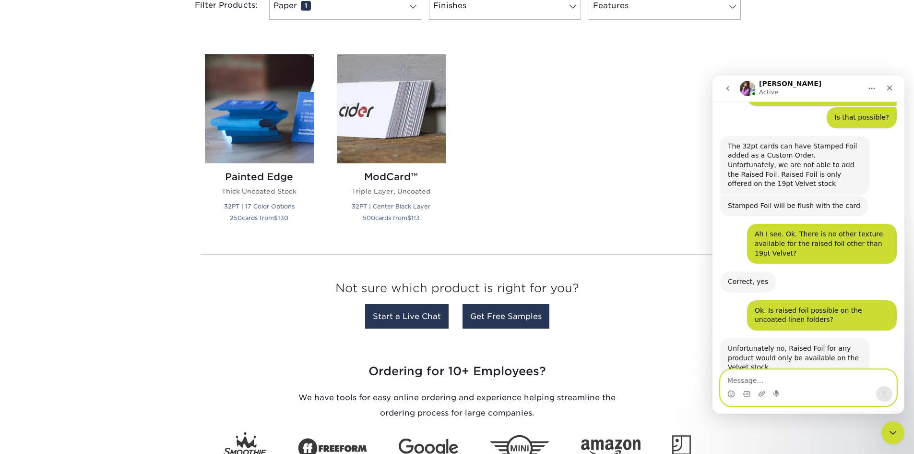
click at [803, 379] on textarea "Message…" at bounding box center [809, 378] width 176 height 16
type textarea "Got it. Thank you!"
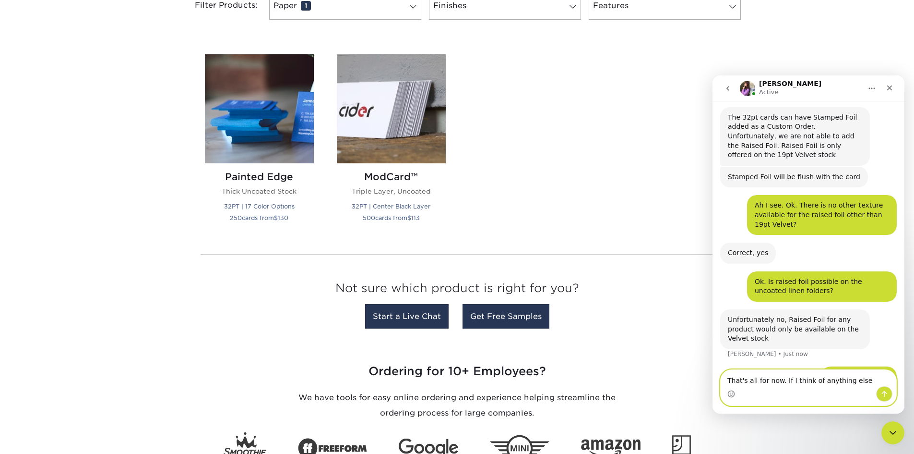
scroll to position [439, 0]
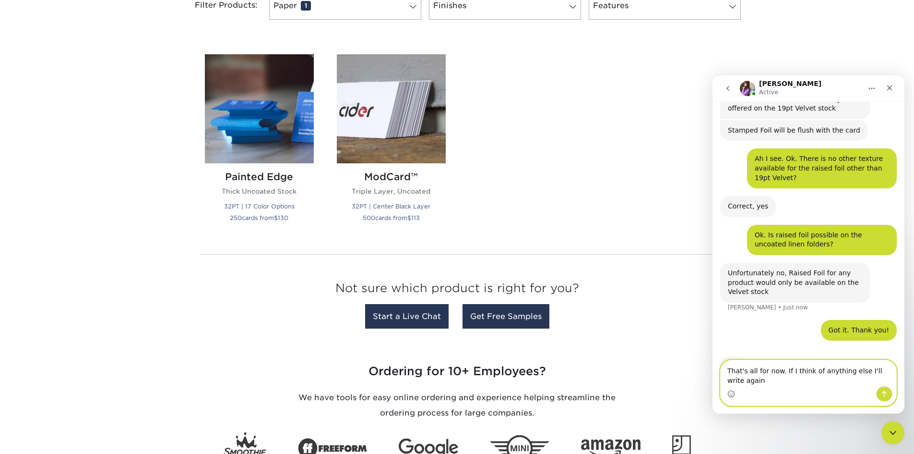
type textarea "That's all for now. If I think of anything else I'll write again."
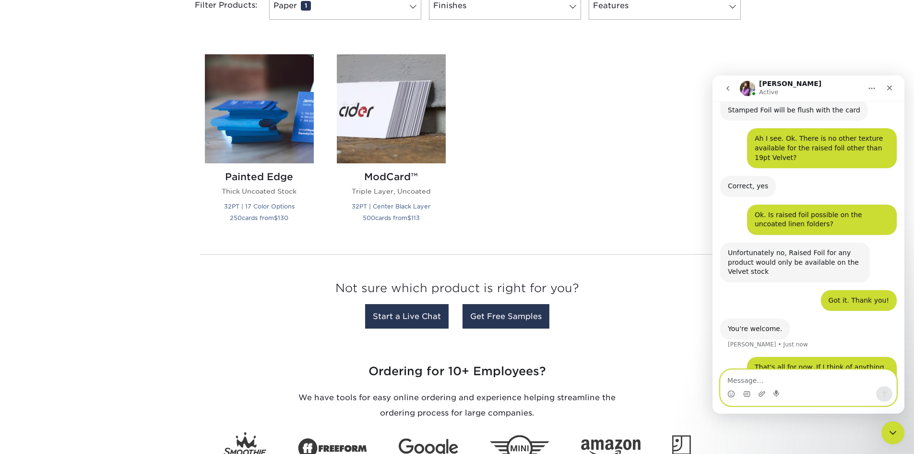
scroll to position [468, 0]
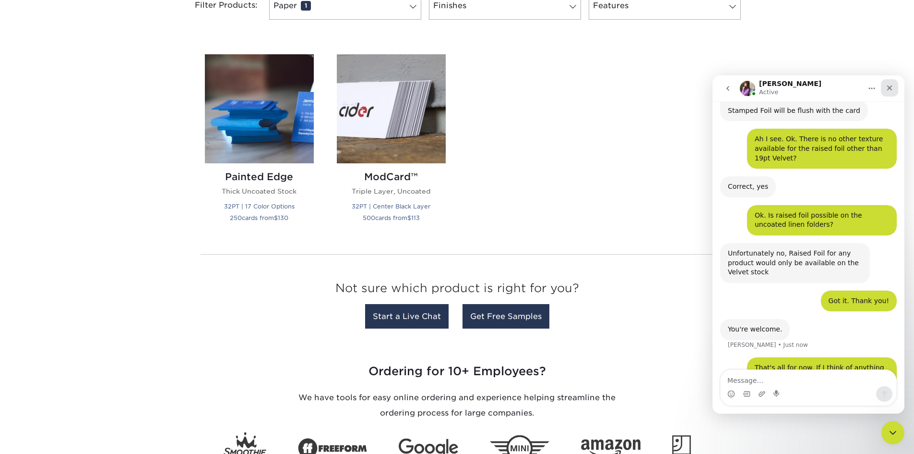
click at [889, 87] on icon "Close" at bounding box center [889, 87] width 5 height 5
